Goal: Task Accomplishment & Management: Use online tool/utility

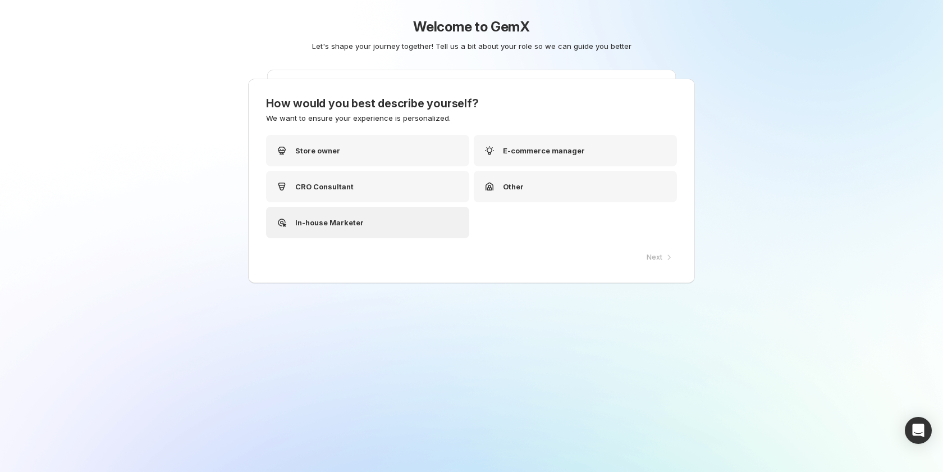
click at [357, 223] on p "In-house Marketer" at bounding box center [329, 222] width 68 height 11
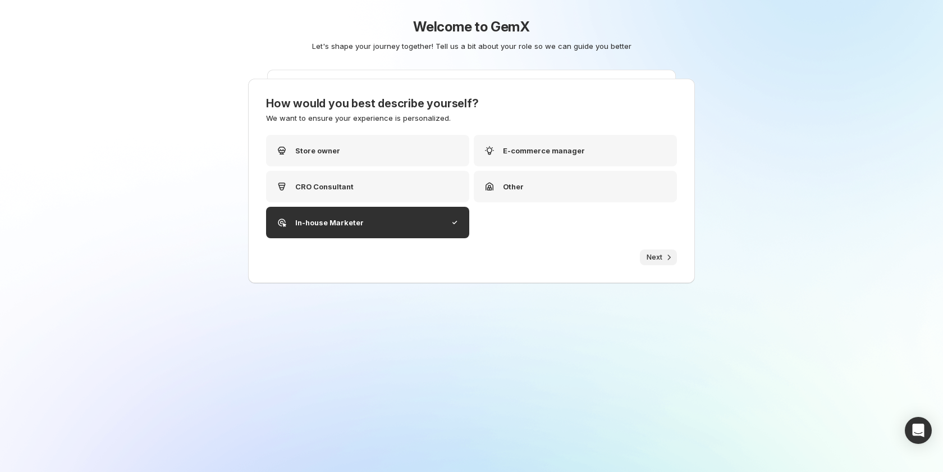
click at [656, 253] on span "Next" at bounding box center [655, 257] width 16 height 9
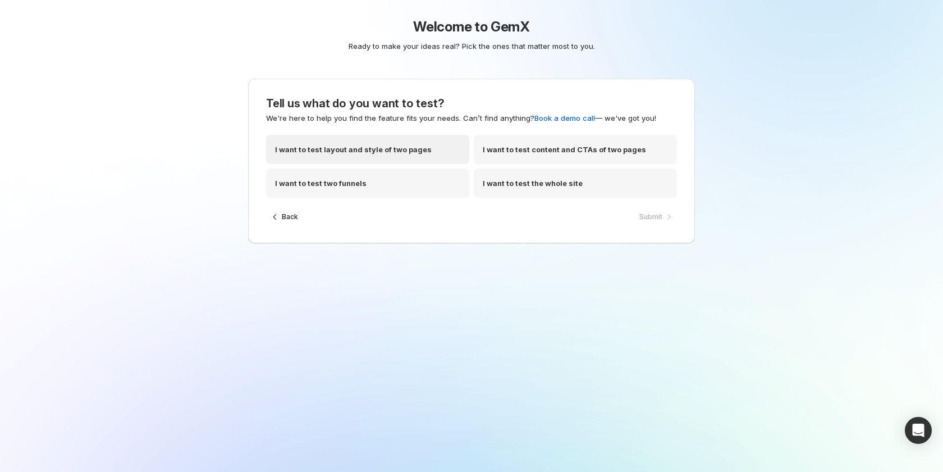
click at [398, 152] on p "I want to test layout and style of two pages" at bounding box center [353, 149] width 157 height 11
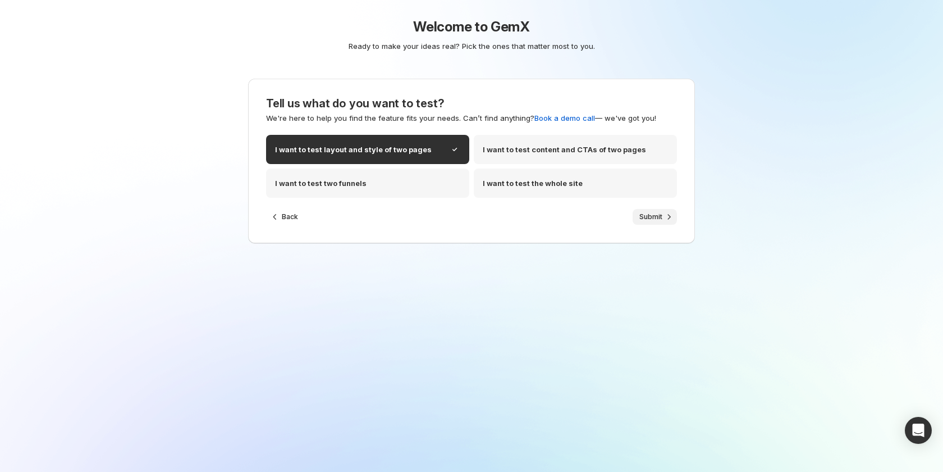
click at [646, 217] on span "Submit" at bounding box center [650, 216] width 23 height 9
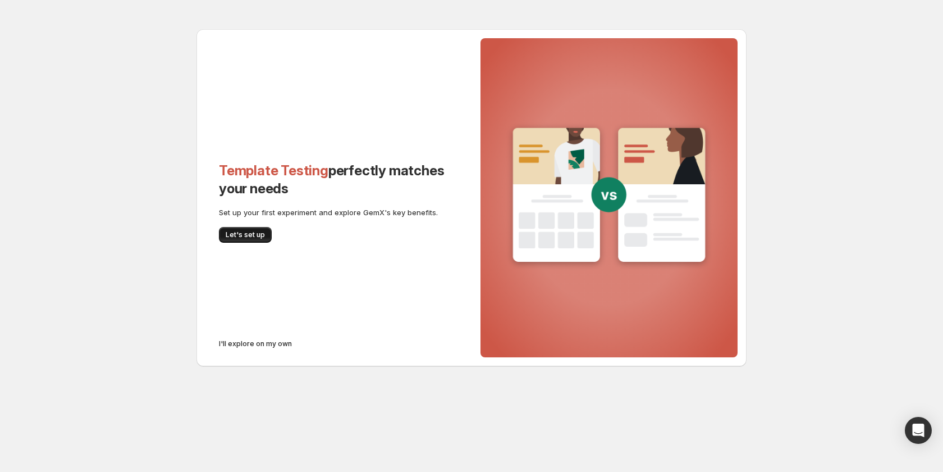
click at [257, 234] on span "Let's set up" at bounding box center [245, 234] width 39 height 9
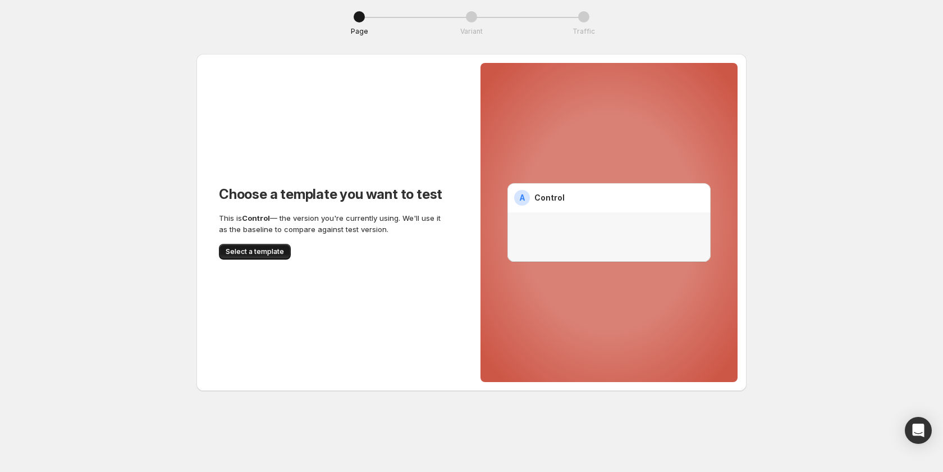
click at [237, 250] on span "Select a template" at bounding box center [255, 251] width 58 height 9
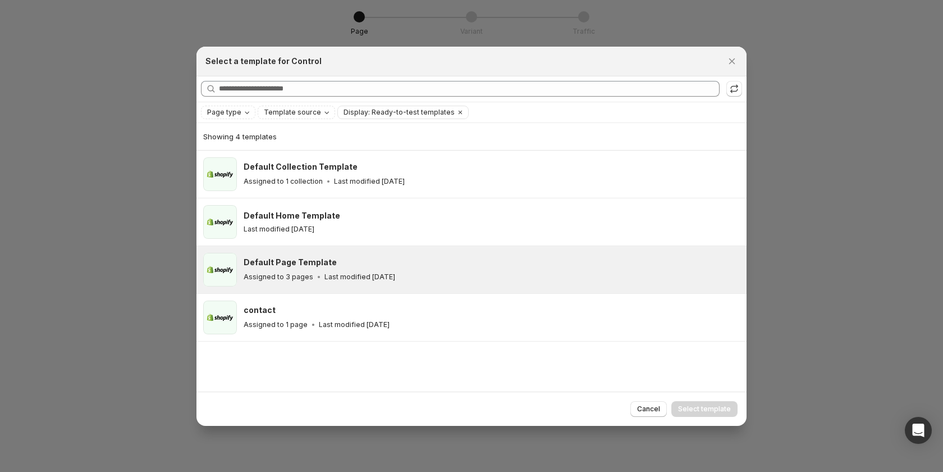
click at [317, 259] on h3 "Default Page Template" at bounding box center [290, 262] width 93 height 11
click at [706, 413] on span "Select template" at bounding box center [704, 408] width 53 height 9
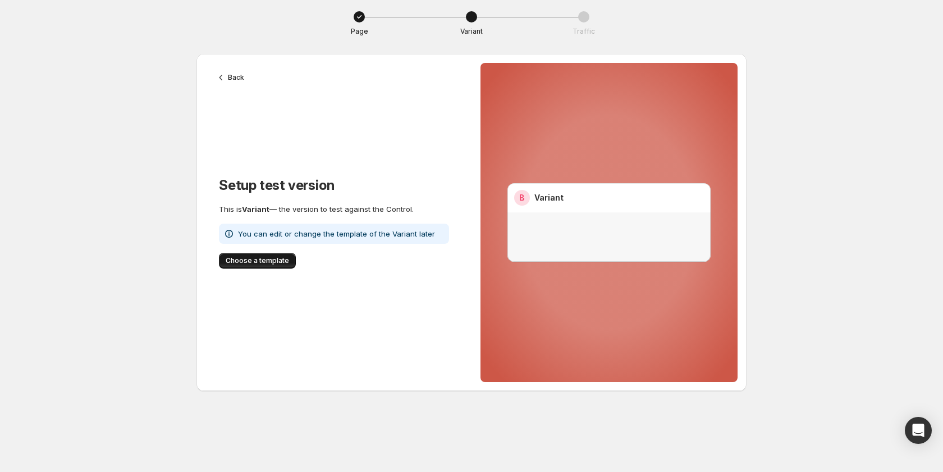
click at [273, 264] on span "Choose a template" at bounding box center [257, 260] width 63 height 9
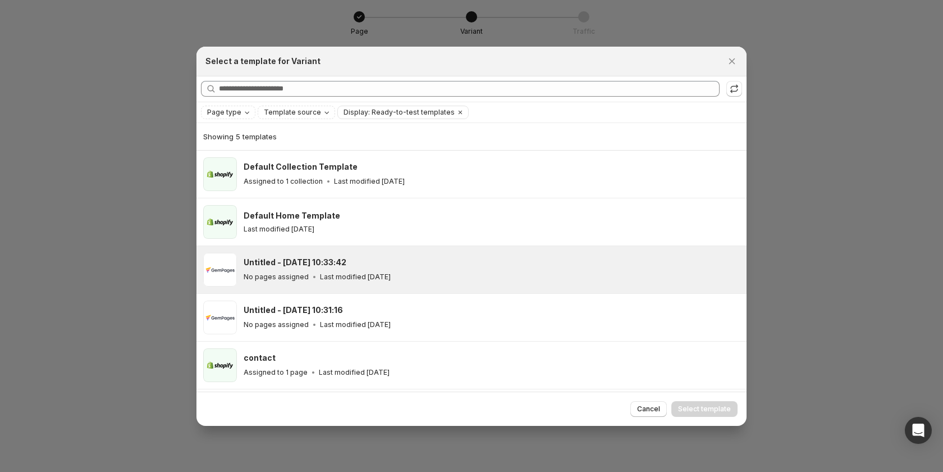
click at [407, 275] on div "No pages assigned Last modified 2 years ago" at bounding box center [490, 276] width 493 height 11
click at [711, 407] on span "Select template" at bounding box center [704, 408] width 53 height 9
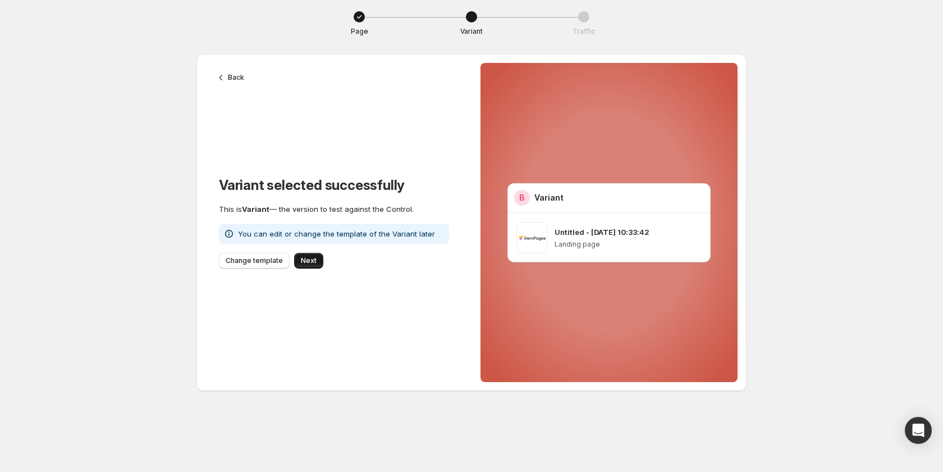
click at [307, 260] on span "Next" at bounding box center [309, 260] width 16 height 9
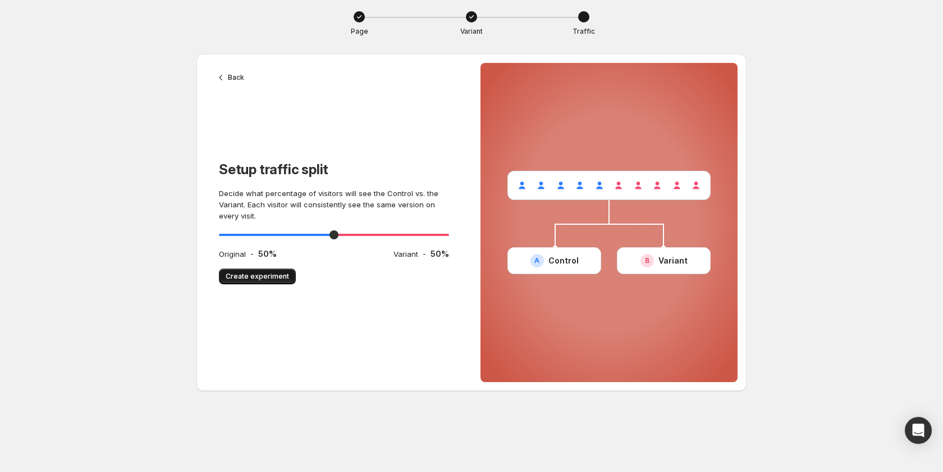
click at [277, 274] on span "Create experiment" at bounding box center [257, 276] width 63 height 9
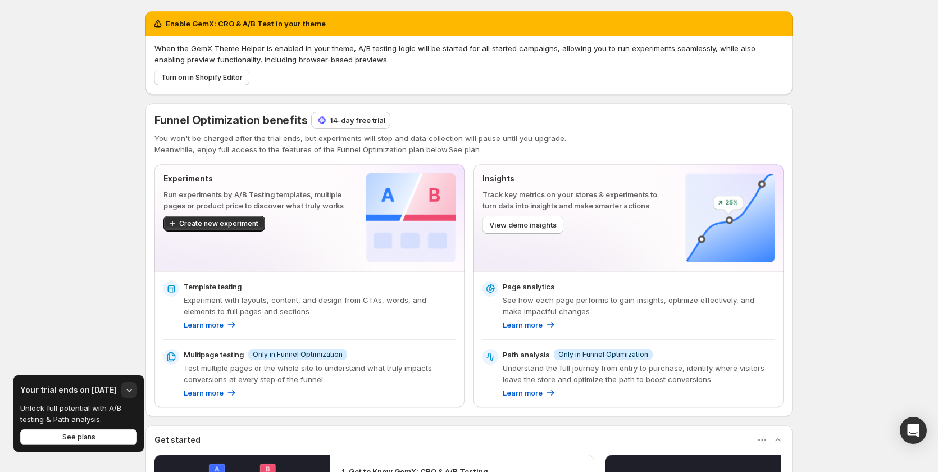
click at [373, 120] on p "14-day free trial" at bounding box center [358, 120] width 56 height 11
click at [357, 120] on p "14-day free trial" at bounding box center [358, 120] width 56 height 11
click at [356, 127] on div "14-day free trial" at bounding box center [351, 120] width 78 height 16
click at [335, 118] on p "14-day free trial" at bounding box center [358, 120] width 56 height 11
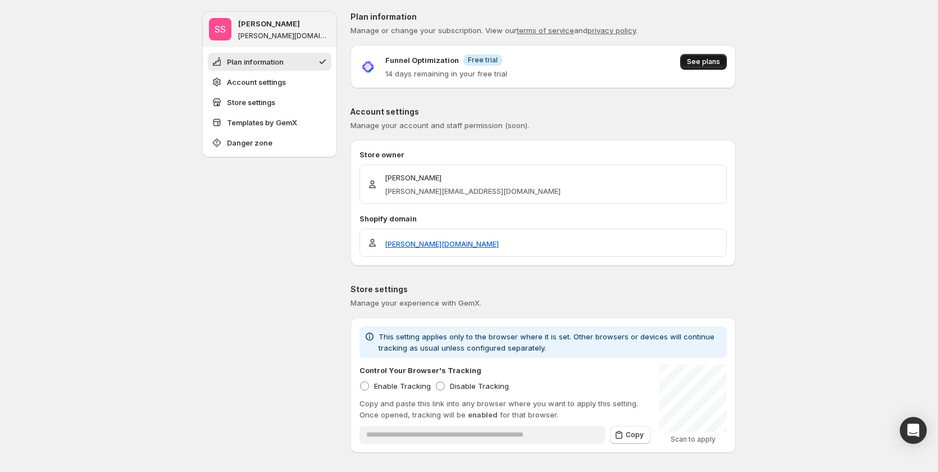
click at [704, 58] on span "See plans" at bounding box center [703, 61] width 33 height 9
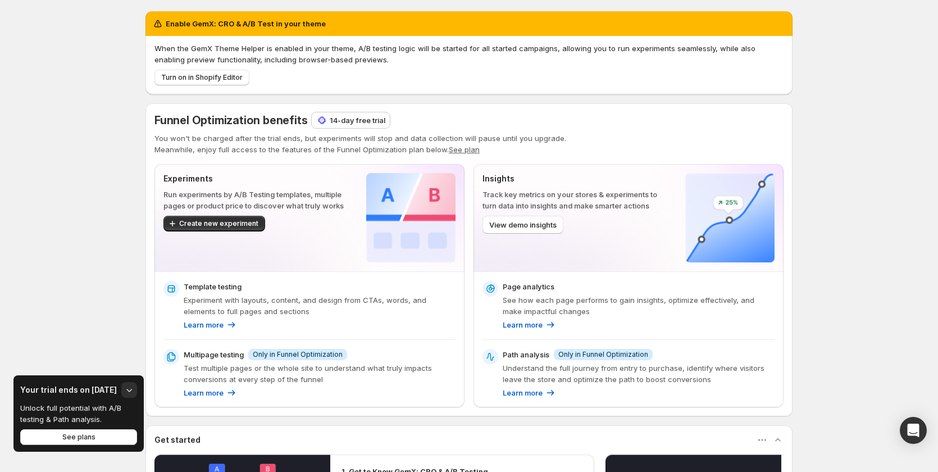
click at [357, 125] on p "14-day free trial" at bounding box center [358, 120] width 56 height 11
click at [863, 229] on div "Enable GemX: CRO & A/B Test in your theme When the GemX Theme Helper is enabled…" at bounding box center [469, 364] width 938 height 728
click at [369, 117] on p "14-day free trial" at bounding box center [358, 120] width 56 height 11
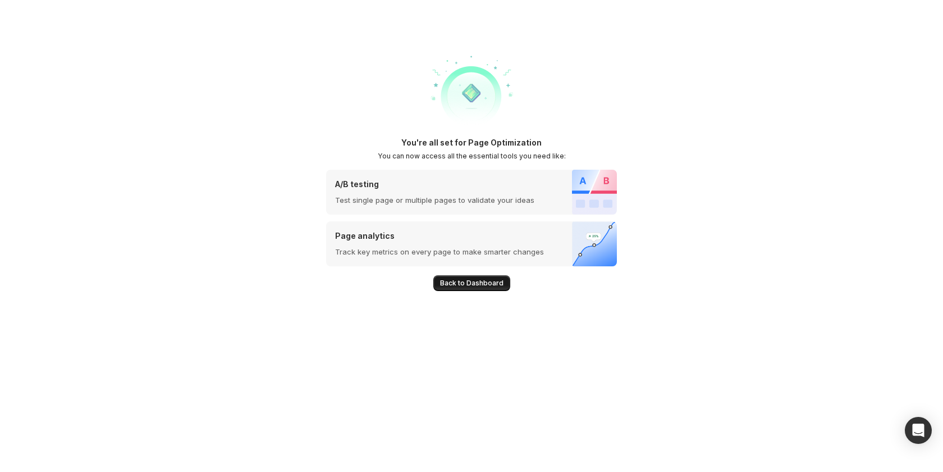
click at [478, 287] on span "Back to Dashboard" at bounding box center [471, 282] width 63 height 9
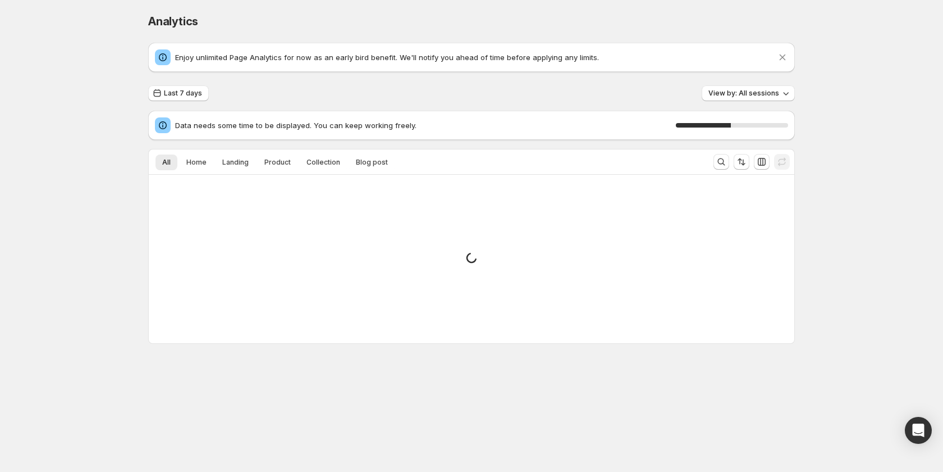
click at [305, 58] on p "Enjoy unlimited Page Analytics for now as an early bird benefit. We'll notify y…" at bounding box center [476, 57] width 602 height 11
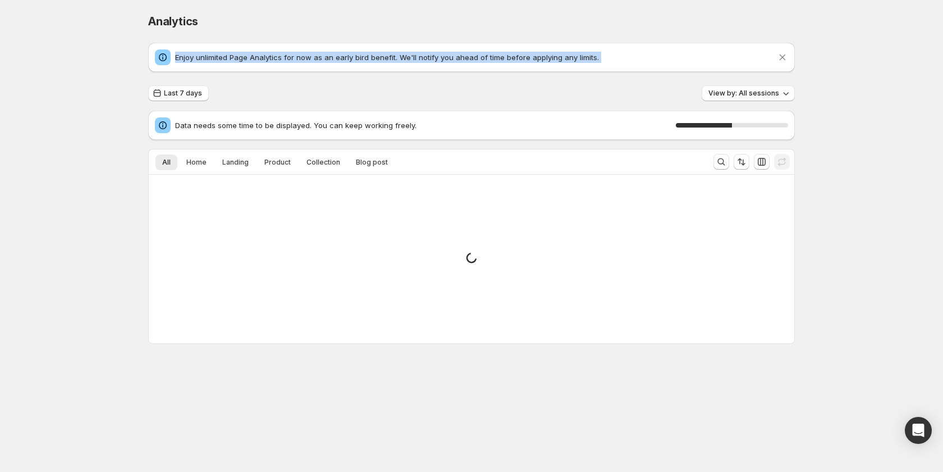
click at [305, 58] on p "Enjoy unlimited Page Analytics for now as an early bird benefit. We'll notify y…" at bounding box center [476, 57] width 602 height 11
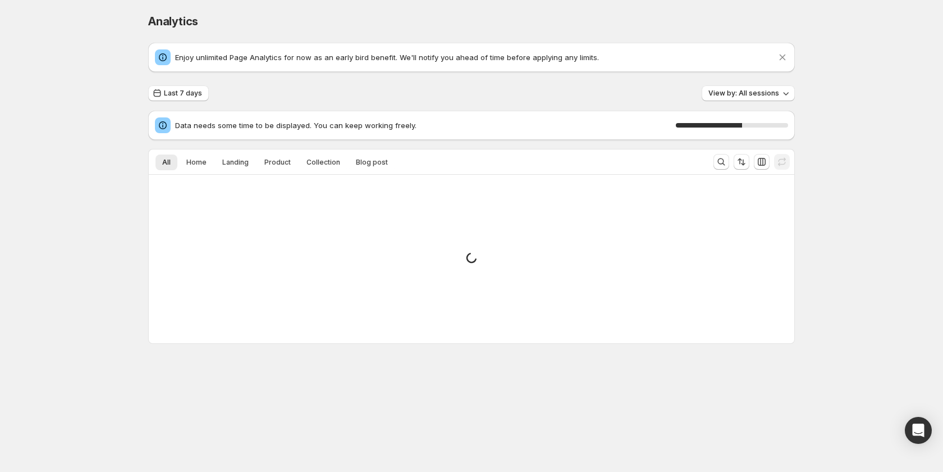
click at [435, 31] on div "Analytics. This page is ready Analytics" at bounding box center [471, 21] width 647 height 43
click at [205, 158] on button "Home" at bounding box center [197, 162] width 34 height 16
click at [222, 159] on span "Landing" at bounding box center [235, 162] width 26 height 9
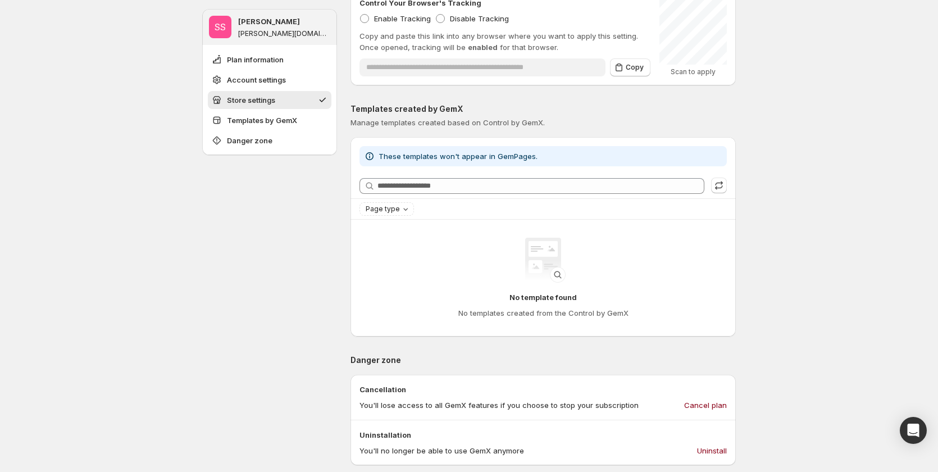
scroll to position [393, 0]
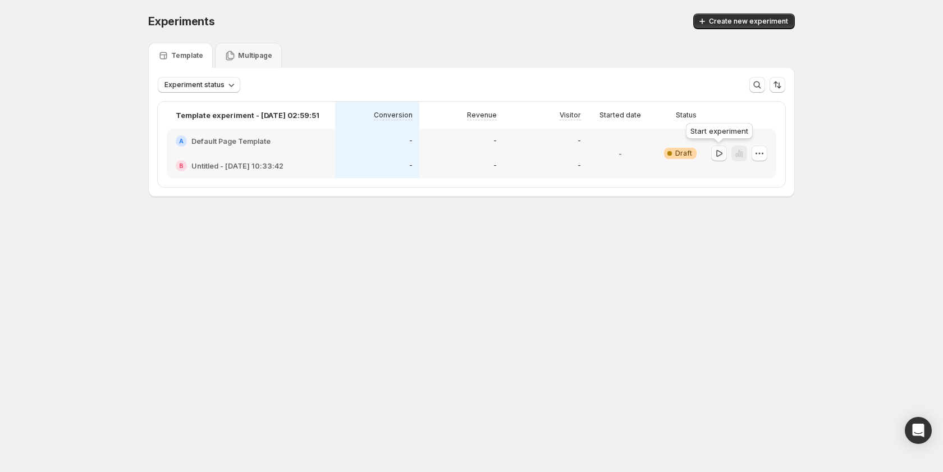
click at [721, 154] on icon "button" at bounding box center [719, 153] width 11 height 11
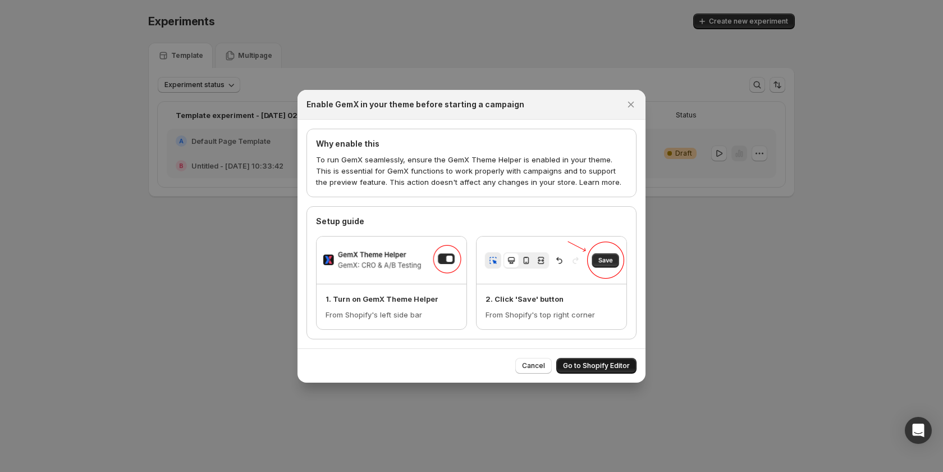
click at [597, 364] on span "Go to Shopify Editor" at bounding box center [596, 365] width 67 height 9
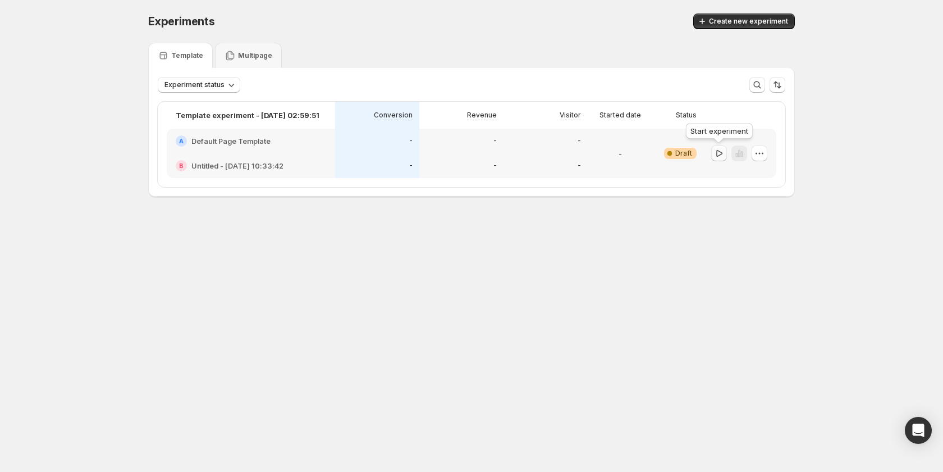
click at [719, 153] on icon "button" at bounding box center [719, 153] width 11 height 11
click at [740, 16] on button "Create new experiment" at bounding box center [744, 21] width 102 height 16
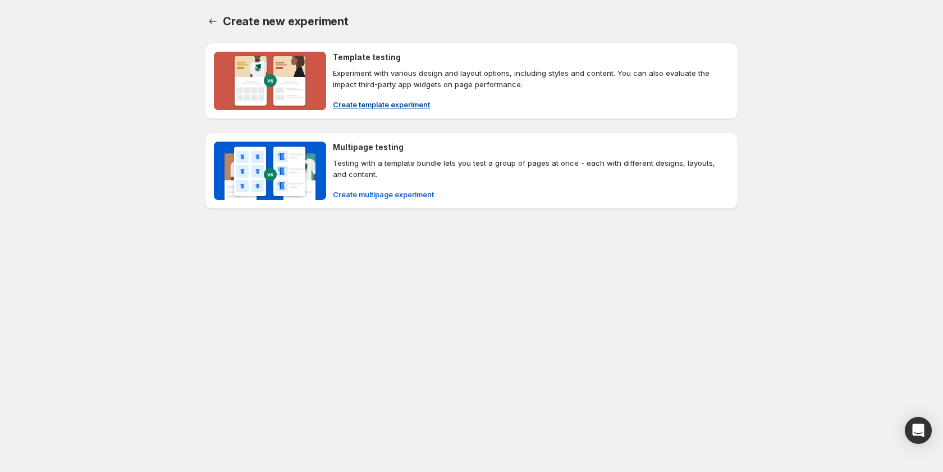
click at [382, 106] on span "Create template experiment" at bounding box center [381, 104] width 97 height 11
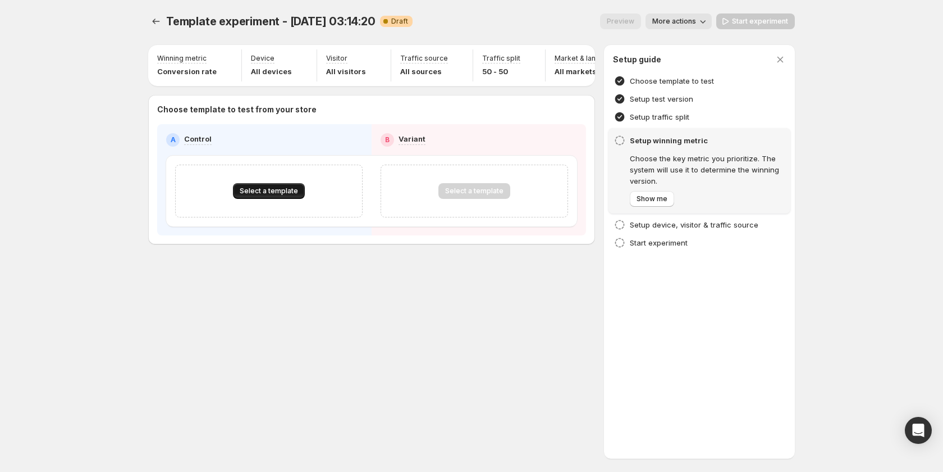
click at [289, 195] on span "Select a template" at bounding box center [269, 190] width 58 height 9
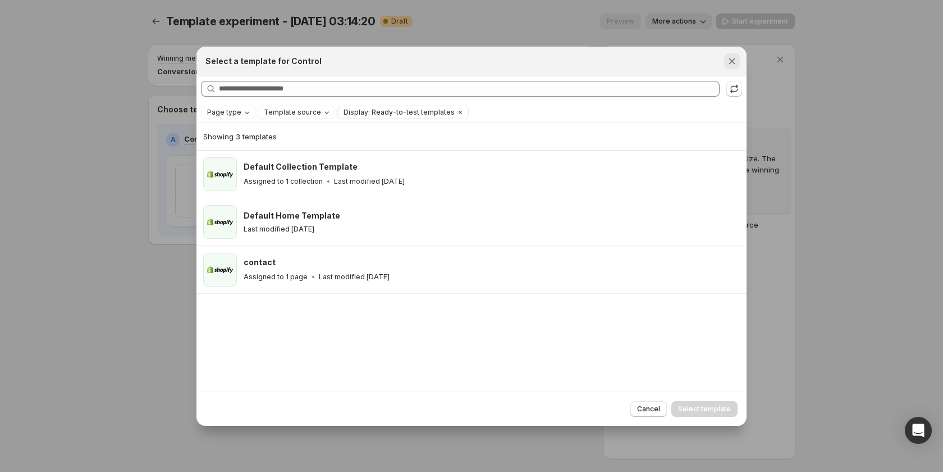
click at [725, 61] on button "Close" at bounding box center [732, 61] width 16 height 16
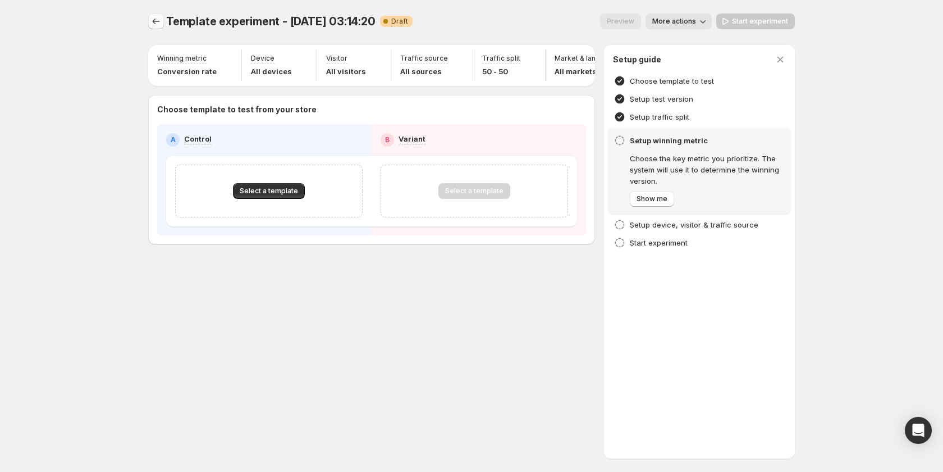
click at [150, 23] on button "Experiments" at bounding box center [156, 21] width 16 height 16
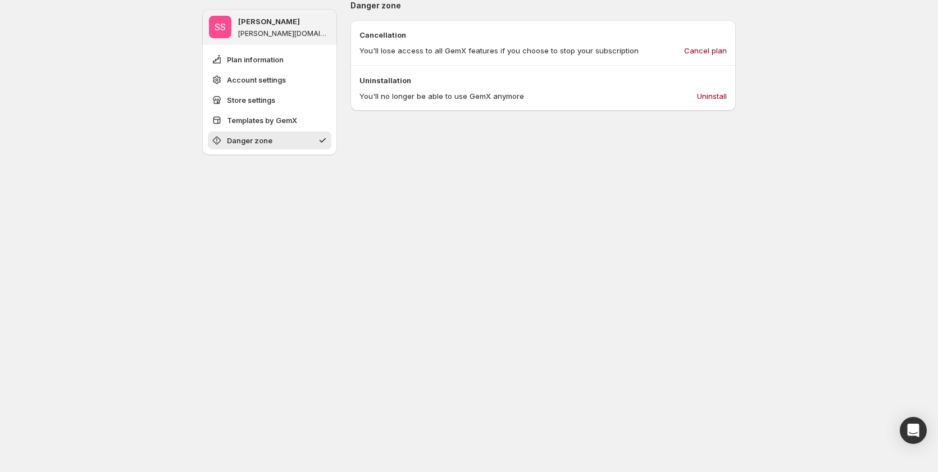
scroll to position [653, 0]
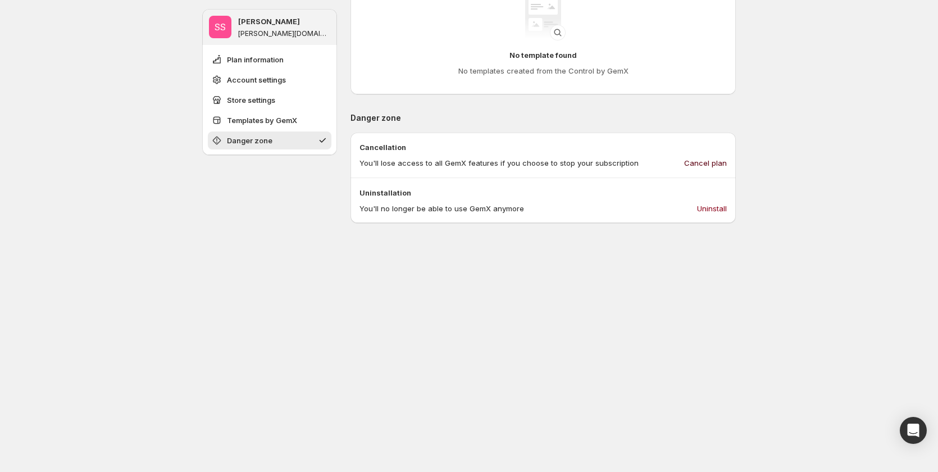
click at [708, 160] on span "Cancel plan" at bounding box center [705, 162] width 43 height 11
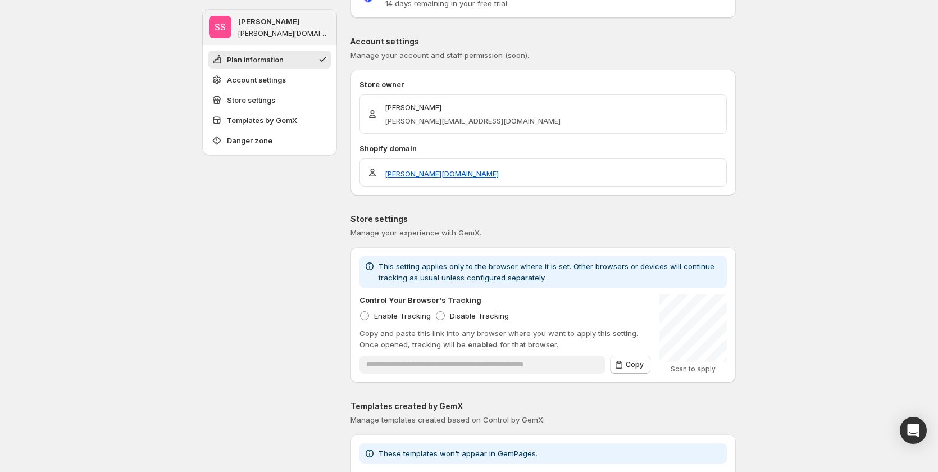
scroll to position [0, 0]
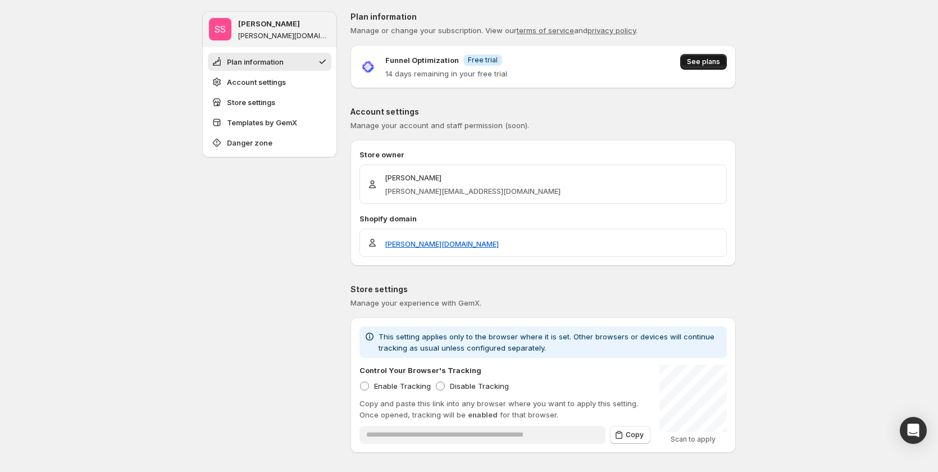
click at [704, 65] on span "See plans" at bounding box center [703, 61] width 33 height 9
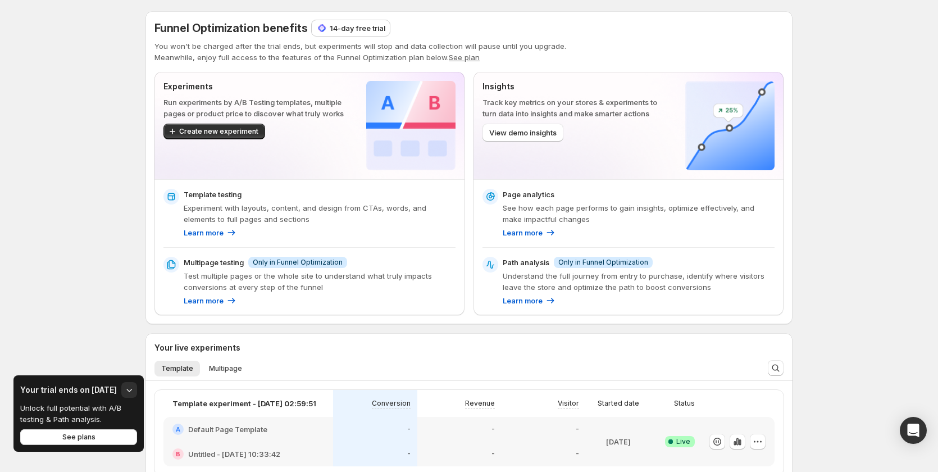
click at [357, 25] on p "14-day free trial" at bounding box center [358, 27] width 56 height 11
